Goal: Task Accomplishment & Management: Complete application form

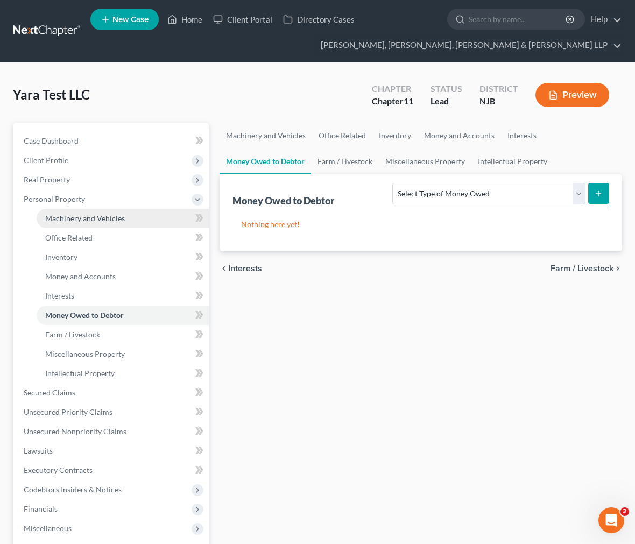
click at [151, 211] on link "Machinery and Vehicles" at bounding box center [123, 218] width 172 height 19
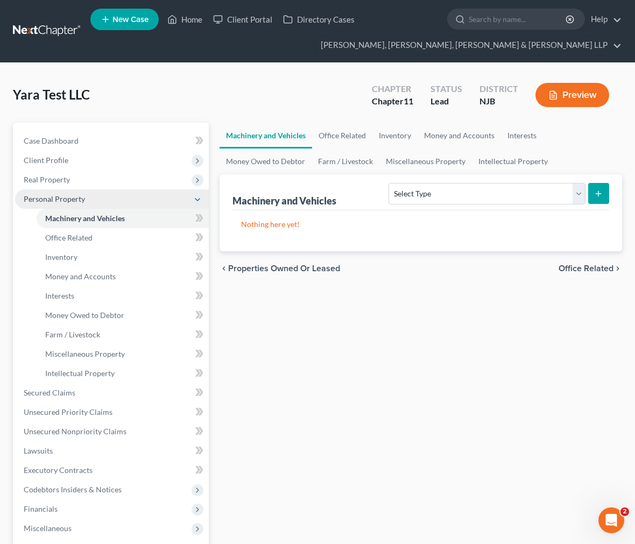
click at [143, 200] on span "Personal Property" at bounding box center [112, 198] width 194 height 19
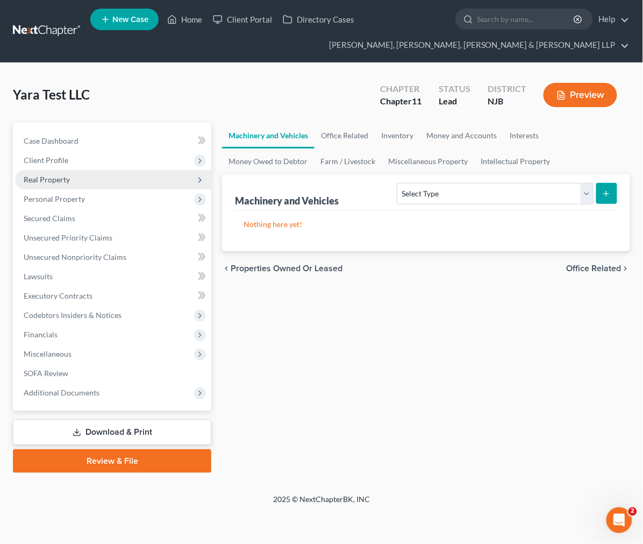
click at [122, 182] on span "Real Property" at bounding box center [113, 179] width 196 height 19
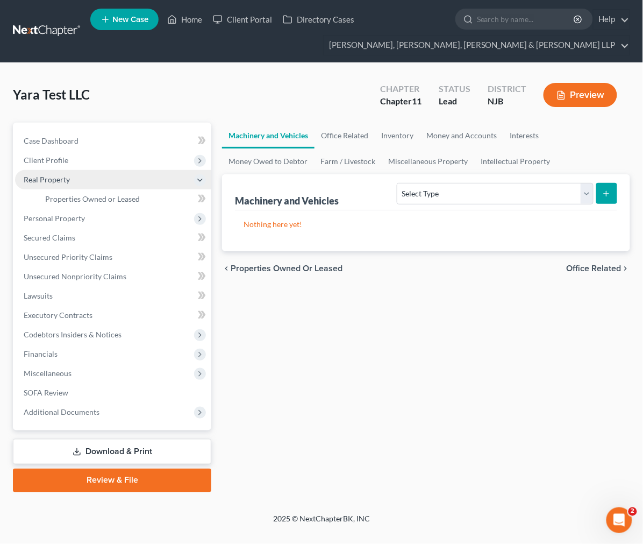
click at [121, 187] on span "Real Property" at bounding box center [113, 179] width 196 height 19
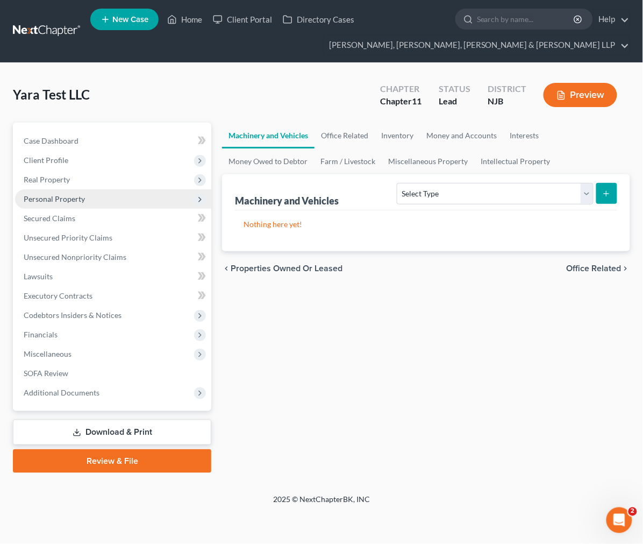
click at [119, 192] on span "Personal Property" at bounding box center [113, 198] width 196 height 19
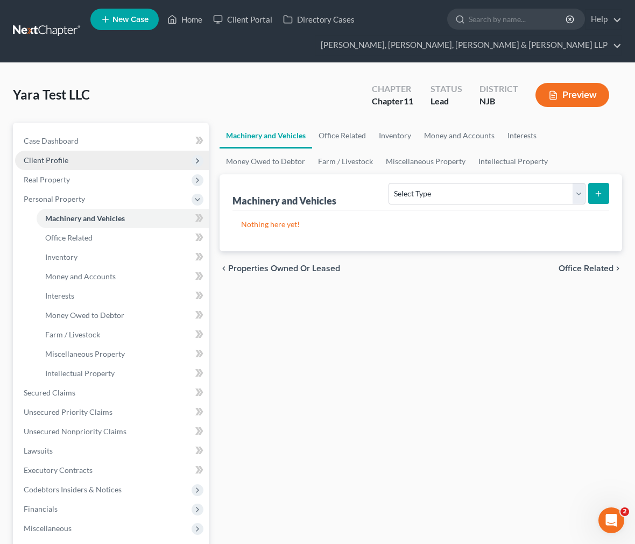
click at [108, 164] on span "Client Profile" at bounding box center [112, 160] width 194 height 19
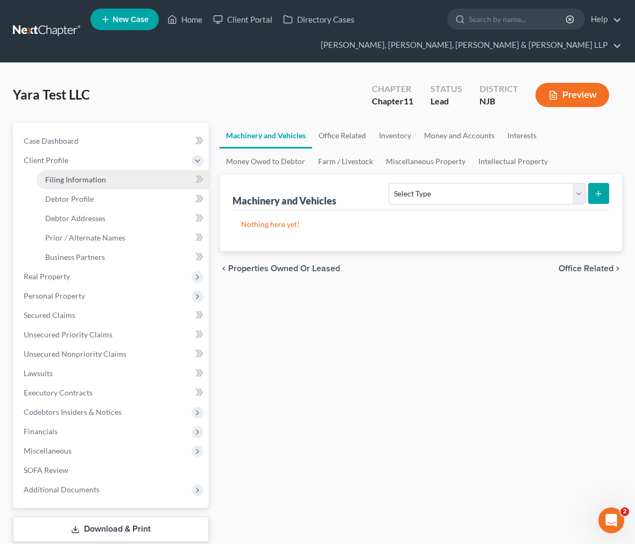
click at [108, 181] on link "Filing Information" at bounding box center [123, 179] width 172 height 19
select select "1"
select select "51"
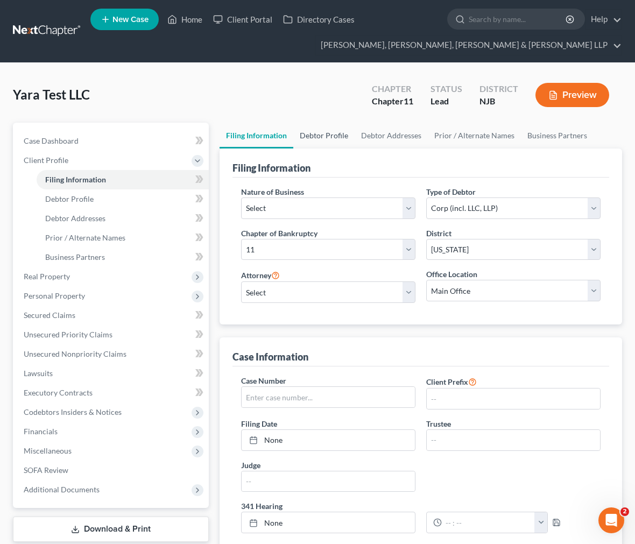
click at [335, 130] on link "Debtor Profile" at bounding box center [323, 136] width 61 height 26
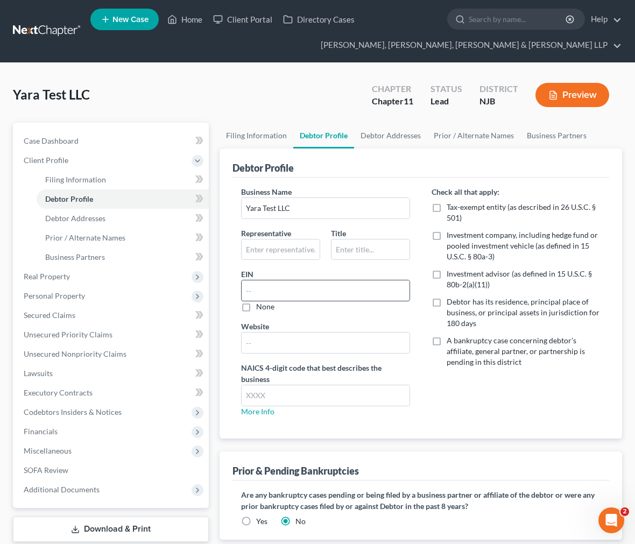
click at [320, 288] on input "text" at bounding box center [326, 290] width 168 height 20
drag, startPoint x: 282, startPoint y: 289, endPoint x: 296, endPoint y: 291, distance: 14.2
click at [282, 289] on input "text" at bounding box center [326, 290] width 168 height 20
paste input "[US_EMPLOYER_IDENTIFICATION_NUMBER]"
type input "[US_EMPLOYER_IDENTIFICATION_NUMBER]"
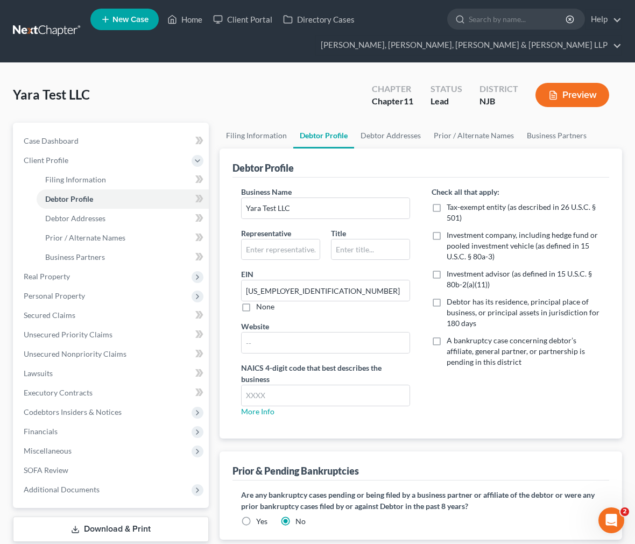
click at [454, 379] on div "Check all that apply: Tax-exempt entity (as described in 26 U.S.C. § 501) Inves…" at bounding box center [516, 305] width 190 height 239
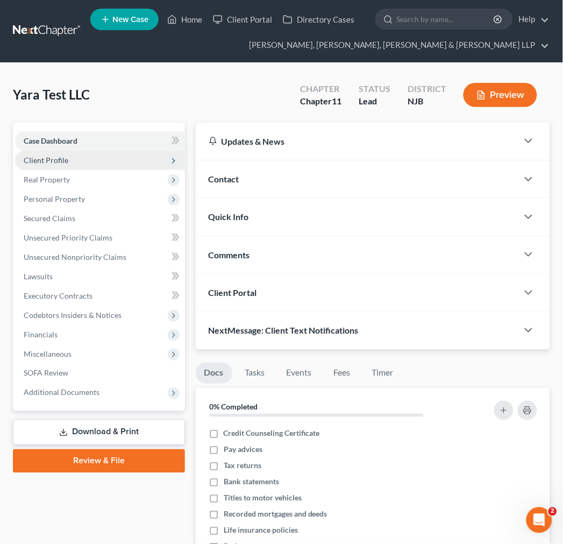
click at [152, 156] on span "Client Profile" at bounding box center [100, 160] width 170 height 19
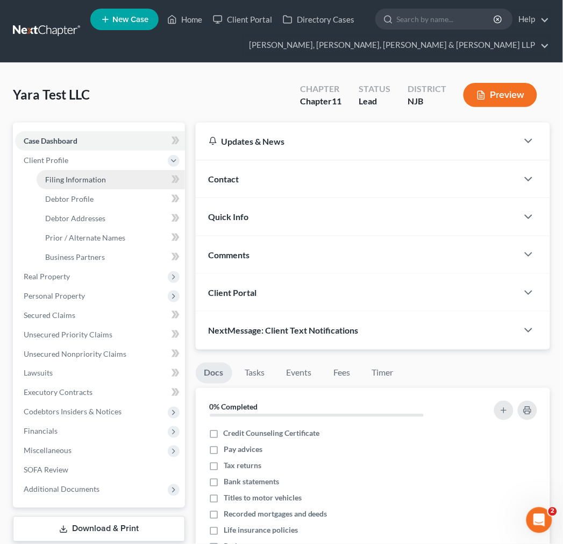
click at [142, 171] on link "Filing Information" at bounding box center [111, 179] width 148 height 19
select select "1"
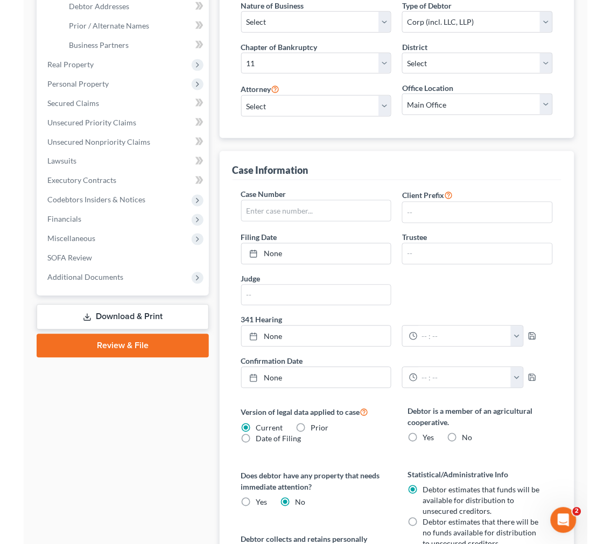
scroll to position [239, 0]
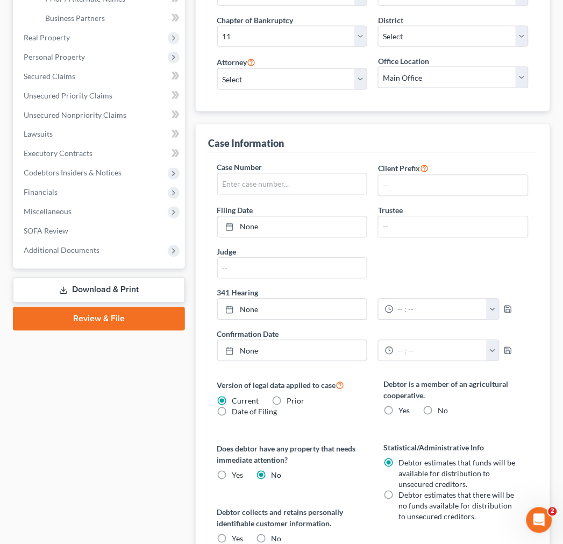
click at [504, 98] on div "Nature of Business Select Clearing Bank Commodity Broker Health Care Business O…" at bounding box center [373, 37] width 329 height 147
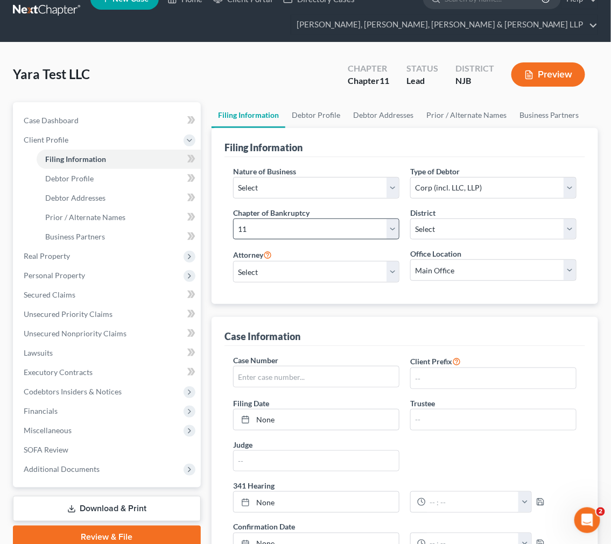
scroll to position [0, 0]
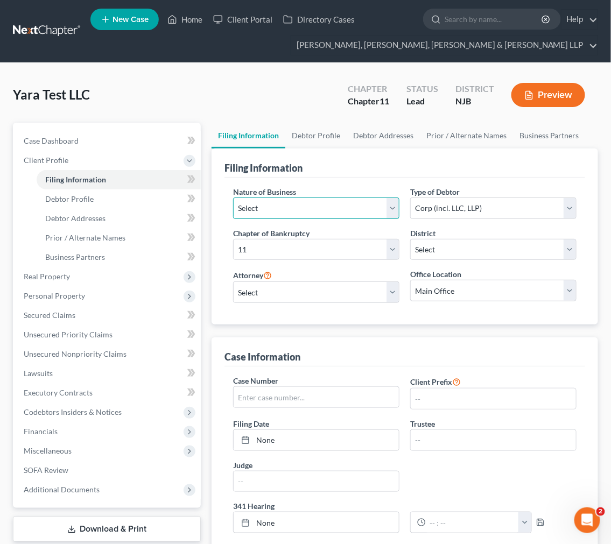
click at [362, 207] on select "Select Clearing Bank Commodity Broker Health Care Business Other Railroad Singl…" at bounding box center [316, 208] width 166 height 22
click at [337, 167] on div "Filing Information" at bounding box center [404, 162] width 360 height 29
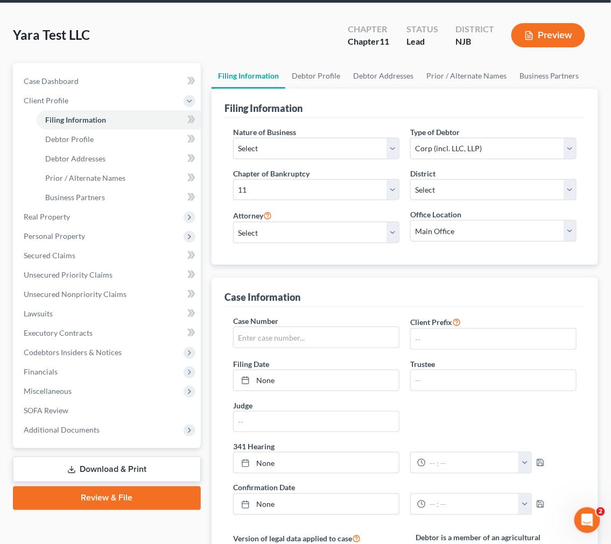
scroll to position [239, 0]
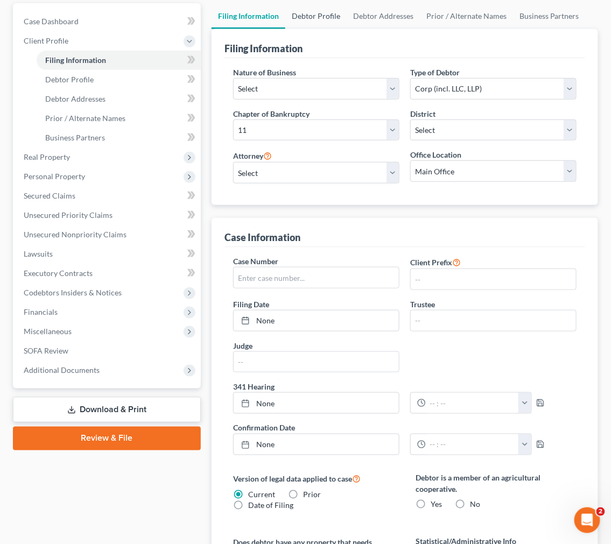
click at [300, 25] on link "Debtor Profile" at bounding box center [315, 16] width 61 height 26
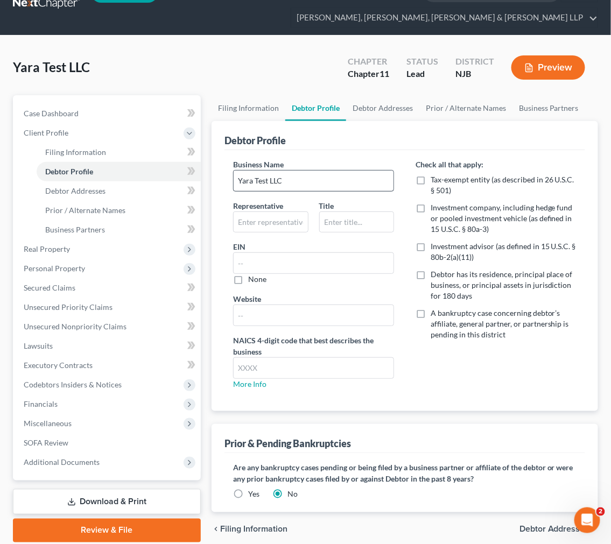
scroll to position [71, 0]
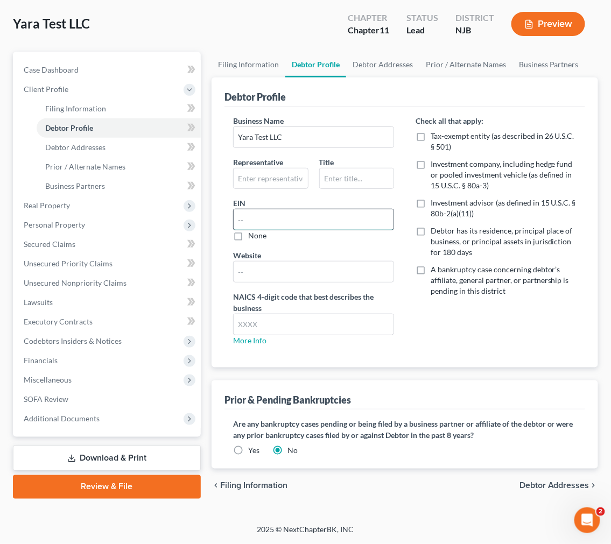
click at [336, 217] on input "text" at bounding box center [313, 219] width 160 height 20
click at [301, 216] on input "text" at bounding box center [313, 219] width 160 height 20
paste input "[US_EMPLOYER_IDENTIFICATION_NUMBER]"
type input "[US_EMPLOYER_IDENTIFICATION_NUMBER]"
click at [395, 304] on div "Business Name Yara Test LLC Representative Title EIN [US_EMPLOYER_IDENTIFICATIO…" at bounding box center [313, 234] width 182 height 239
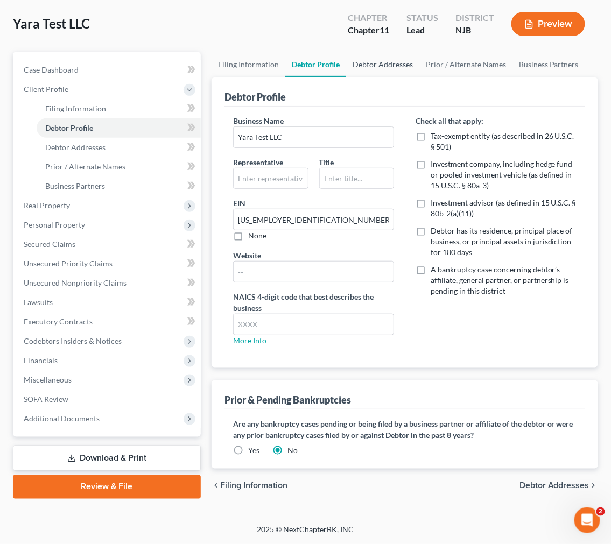
click at [395, 74] on link "Debtor Addresses" at bounding box center [382, 65] width 73 height 26
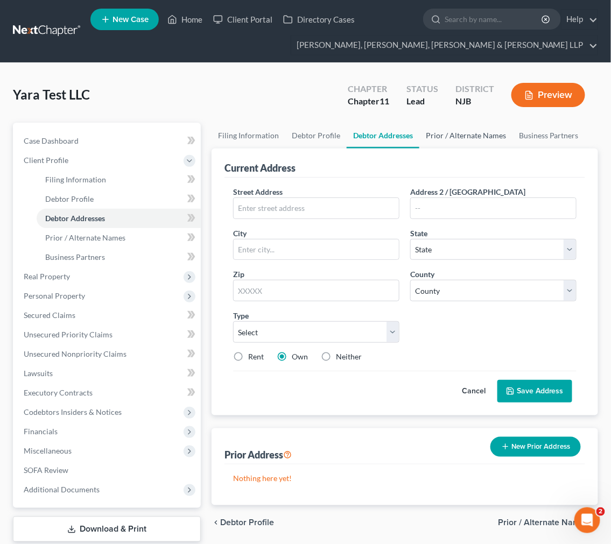
click at [466, 138] on link "Prior / Alternate Names" at bounding box center [465, 136] width 93 height 26
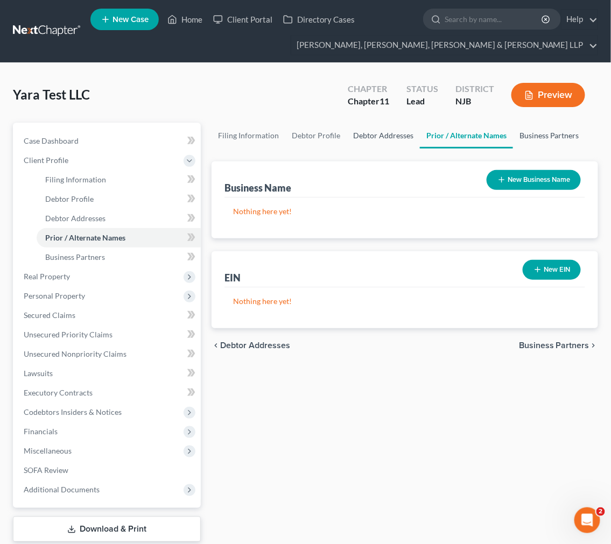
drag, startPoint x: 528, startPoint y: 137, endPoint x: 384, endPoint y: 140, distance: 144.2
click at [529, 137] on link "Business Partners" at bounding box center [549, 136] width 73 height 26
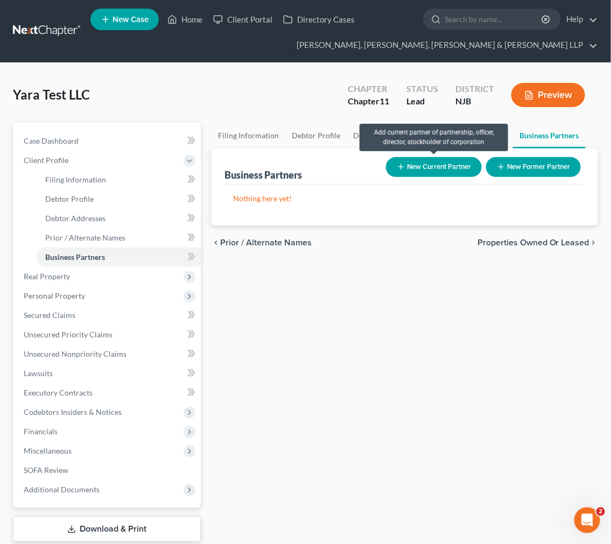
click at [463, 172] on button "New Current Partner" at bounding box center [434, 167] width 96 height 20
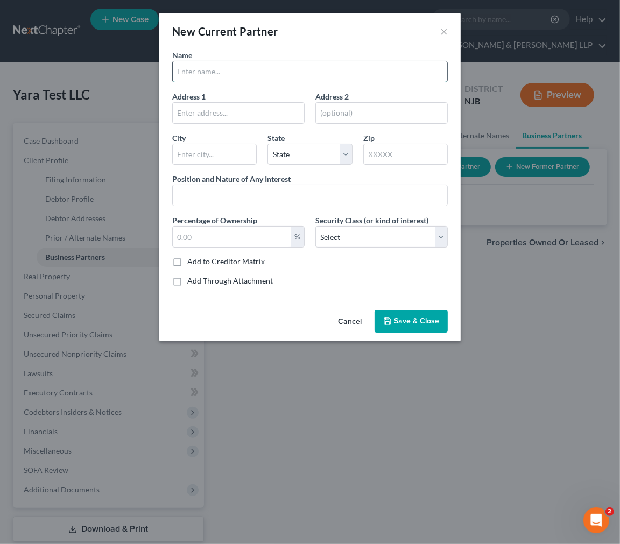
click at [250, 69] on input "text" at bounding box center [310, 71] width 274 height 20
click at [218, 69] on input "text" at bounding box center [310, 71] width 274 height 20
paste input "[PERSON_NAME]"
type input "[PERSON_NAME]"
click at [289, 40] on div "New Current Partner ×" at bounding box center [309, 31] width 301 height 37
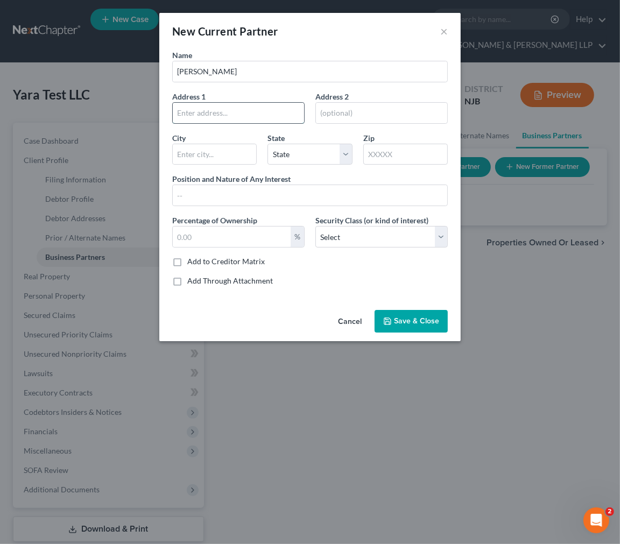
click at [294, 117] on input "text" at bounding box center [238, 113] width 131 height 20
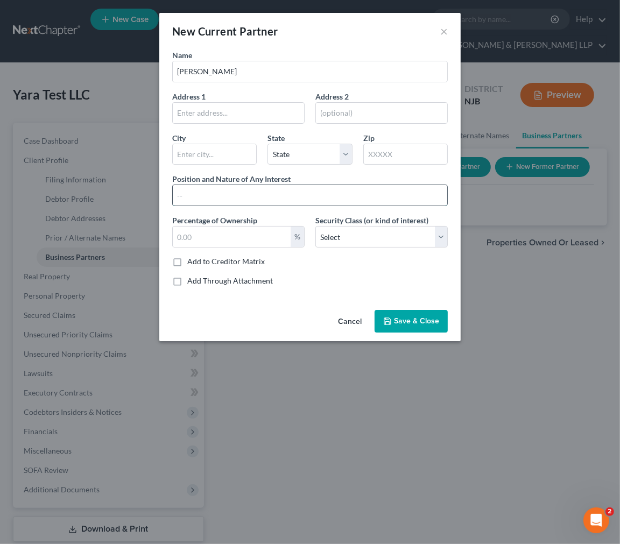
click at [389, 197] on input "text" at bounding box center [310, 195] width 274 height 20
click at [171, 244] on div "Percentage of Ownership %" at bounding box center [238, 231] width 143 height 33
click at [180, 240] on input "text" at bounding box center [232, 236] width 118 height 20
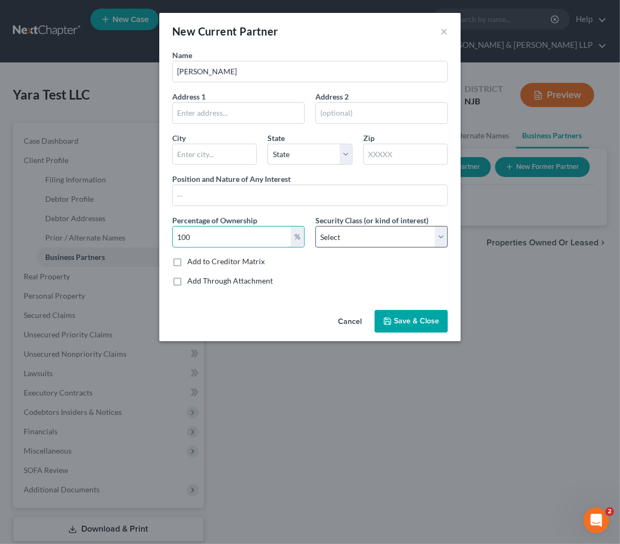
type input "100"
click at [367, 230] on select "Select Select Common Stockholder General Partner Limited Partner Managing Membe…" at bounding box center [381, 237] width 132 height 22
select select "3"
click at [315, 226] on select "Select Select Common Stockholder General Partner Limited Partner Managing Membe…" at bounding box center [381, 237] width 132 height 22
click at [342, 209] on div "Name [PERSON_NAME] Address 1 Address [GEOGRAPHIC_DATA][US_STATE] CO [GEOGRAPHIC…" at bounding box center [310, 171] width 286 height 245
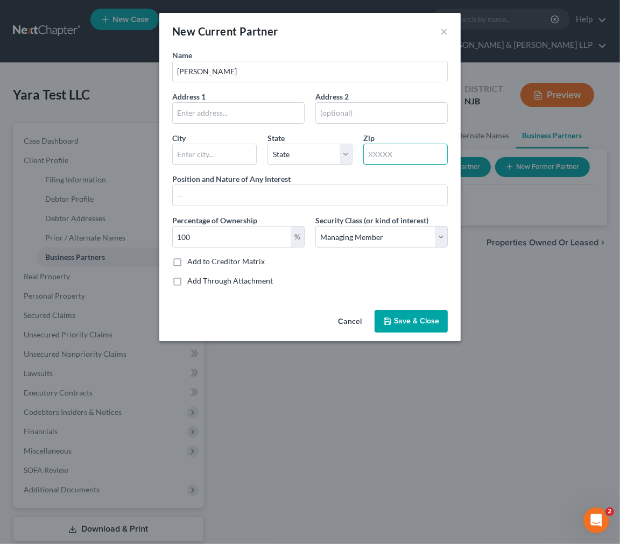
click at [374, 158] on input "text" at bounding box center [405, 155] width 84 height 22
click at [219, 115] on input "text" at bounding box center [238, 113] width 131 height 20
paste input "[STREET_ADDRESS][PERSON_NAME]"
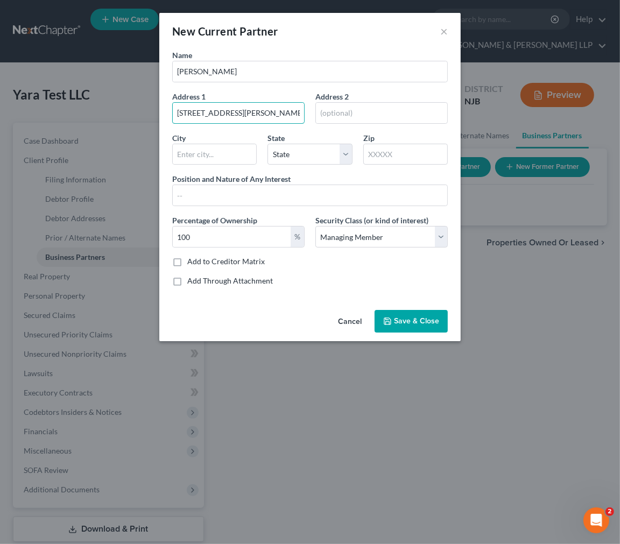
type input "[STREET_ADDRESS][PERSON_NAME]"
click at [233, 161] on input "text" at bounding box center [214, 154] width 83 height 20
paste input "[PERSON_NAME]"
type input "[PERSON_NAME]"
click at [321, 153] on select "State [US_STATE] AK AR AZ CA CO CT DE DC [GEOGRAPHIC_DATA] [GEOGRAPHIC_DATA] GU…" at bounding box center [309, 155] width 84 height 22
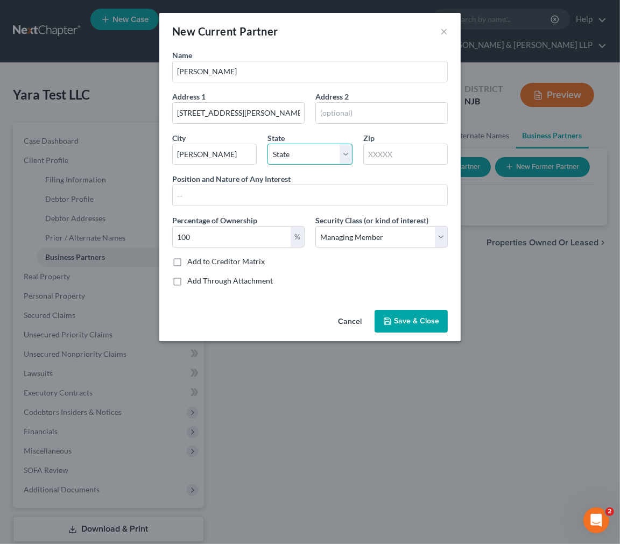
select select "33"
click at [267, 144] on select "State [US_STATE] AK AR AZ CA CO CT DE DC [GEOGRAPHIC_DATA] [GEOGRAPHIC_DATA] GU…" at bounding box center [309, 155] width 84 height 22
click at [382, 159] on input "text" at bounding box center [405, 155] width 84 height 22
paste input "07013"
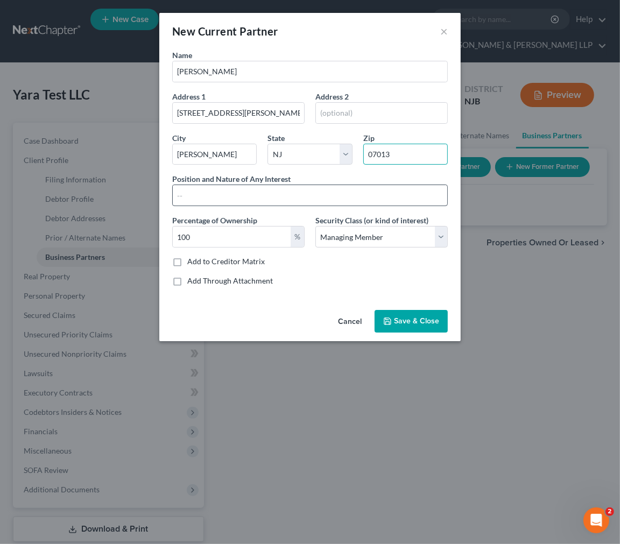
type input "07013"
click at [260, 196] on input "text" at bounding box center [310, 195] width 274 height 20
type input "O"
click at [277, 206] on input "text" at bounding box center [310, 195] width 274 height 20
click at [232, 202] on input "text" at bounding box center [310, 195] width 274 height 20
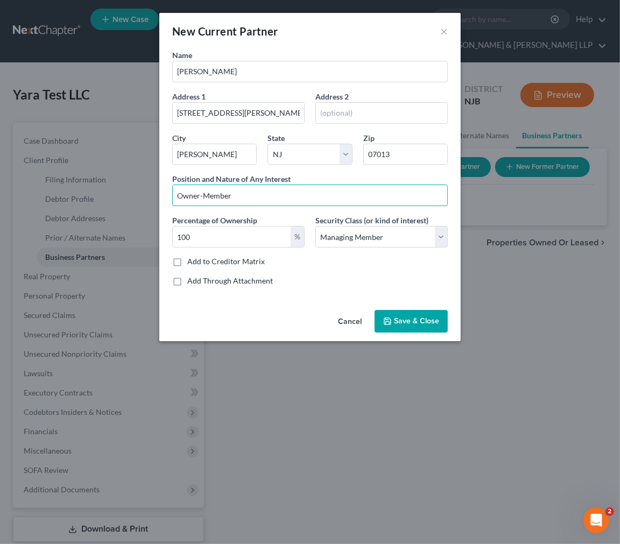
type input "Owner-Member"
click at [391, 260] on div "Add to Creditor Matrix" at bounding box center [309, 261] width 275 height 11
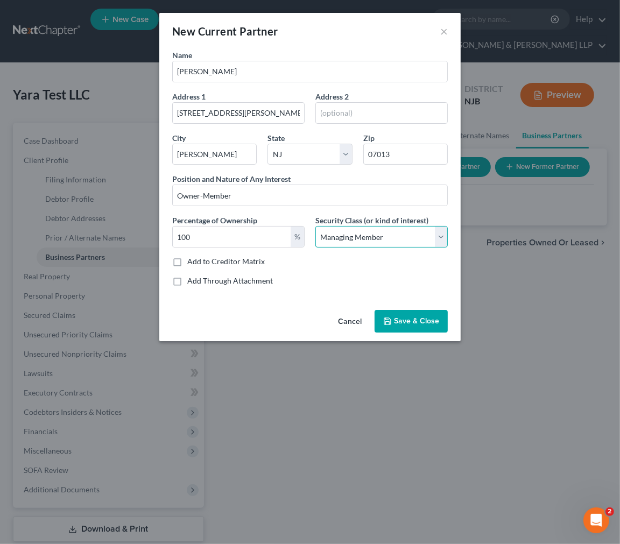
click at [374, 232] on select "Select Select Common Stockholder General Partner Limited Partner Managing Membe…" at bounding box center [381, 237] width 132 height 22
select select
click at [315, 226] on select "Select Select Common Stockholder General Partner Limited Partner Managing Membe…" at bounding box center [381, 237] width 132 height 22
click at [374, 268] on div "Name [PERSON_NAME] Address 1 [GEOGRAPHIC_DATA][PERSON_NAME] Address [GEOGRAPHIC…" at bounding box center [310, 171] width 286 height 245
click at [400, 323] on span "Save & Close" at bounding box center [416, 320] width 45 height 9
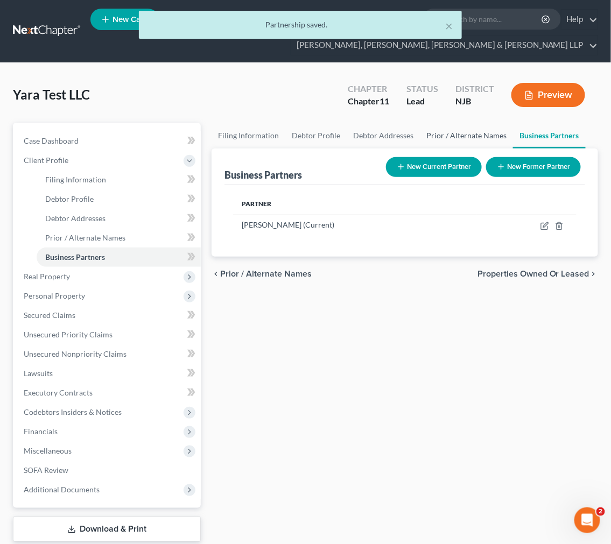
click at [493, 139] on link "Prior / Alternate Names" at bounding box center [466, 136] width 93 height 26
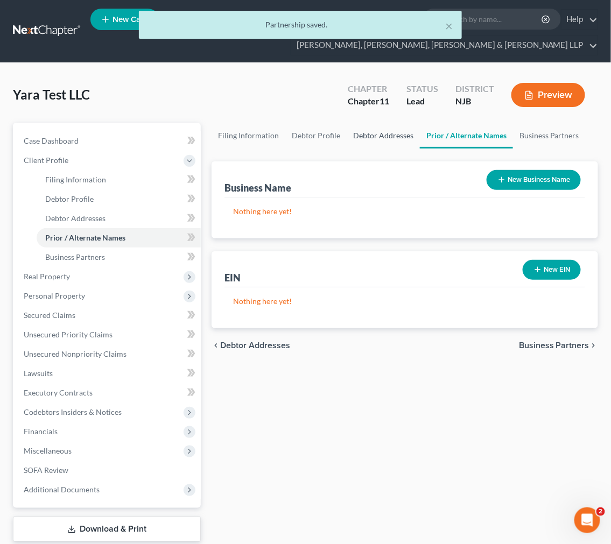
click at [380, 141] on link "Debtor Addresses" at bounding box center [382, 136] width 73 height 26
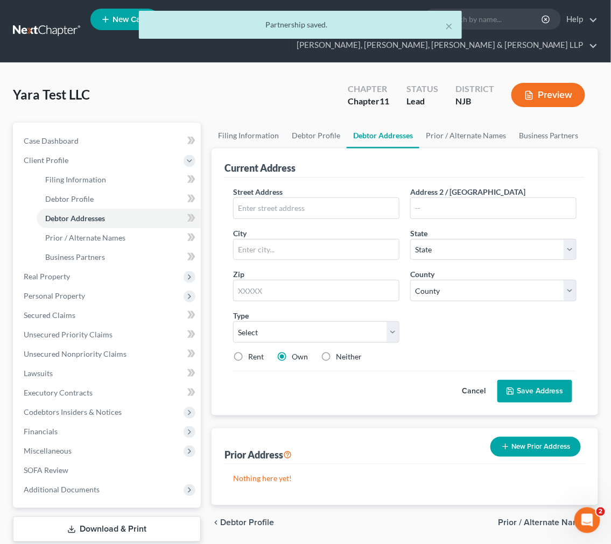
click at [346, 140] on link "Debtor Addresses" at bounding box center [382, 136] width 73 height 26
click at [329, 136] on link "Debtor Profile" at bounding box center [315, 136] width 61 height 26
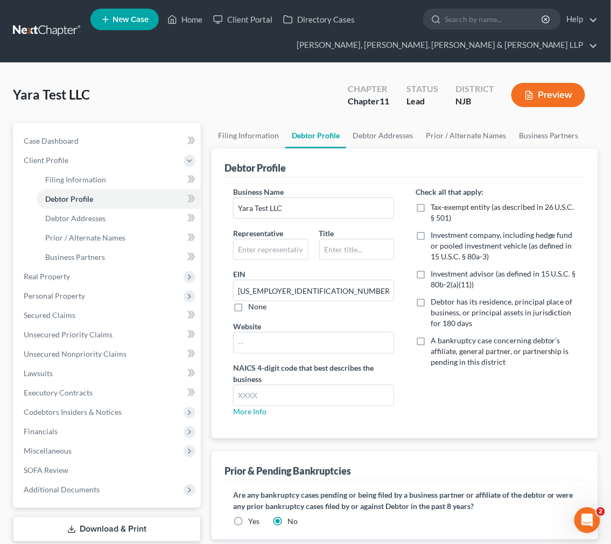
click at [378, 149] on div "Debtor Profile" at bounding box center [404, 162] width 360 height 29
click at [372, 136] on link "Debtor Addresses" at bounding box center [382, 136] width 73 height 26
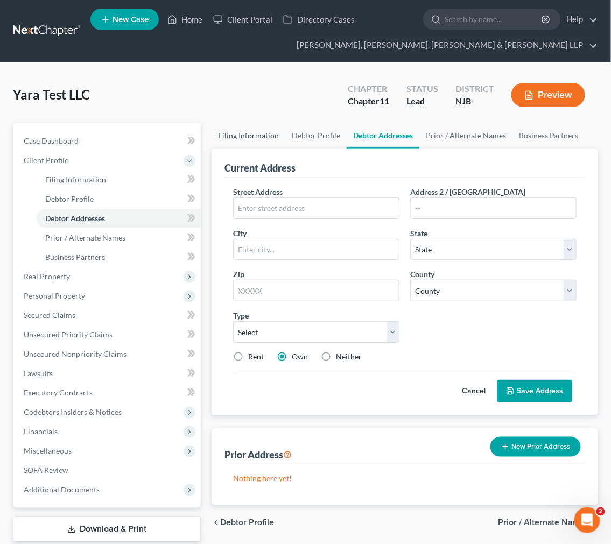
click at [261, 135] on link "Filing Information" at bounding box center [248, 136] width 74 height 26
select select "1"
select select "51"
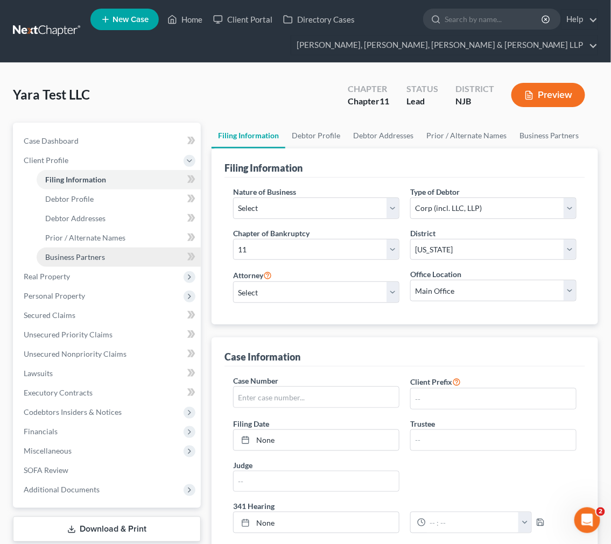
click at [90, 247] on link "Business Partners" at bounding box center [119, 256] width 164 height 19
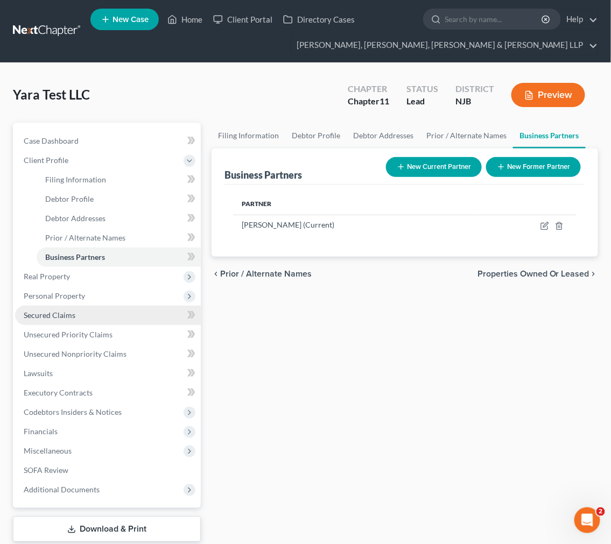
click at [93, 310] on link "Secured Claims" at bounding box center [108, 315] width 186 height 19
